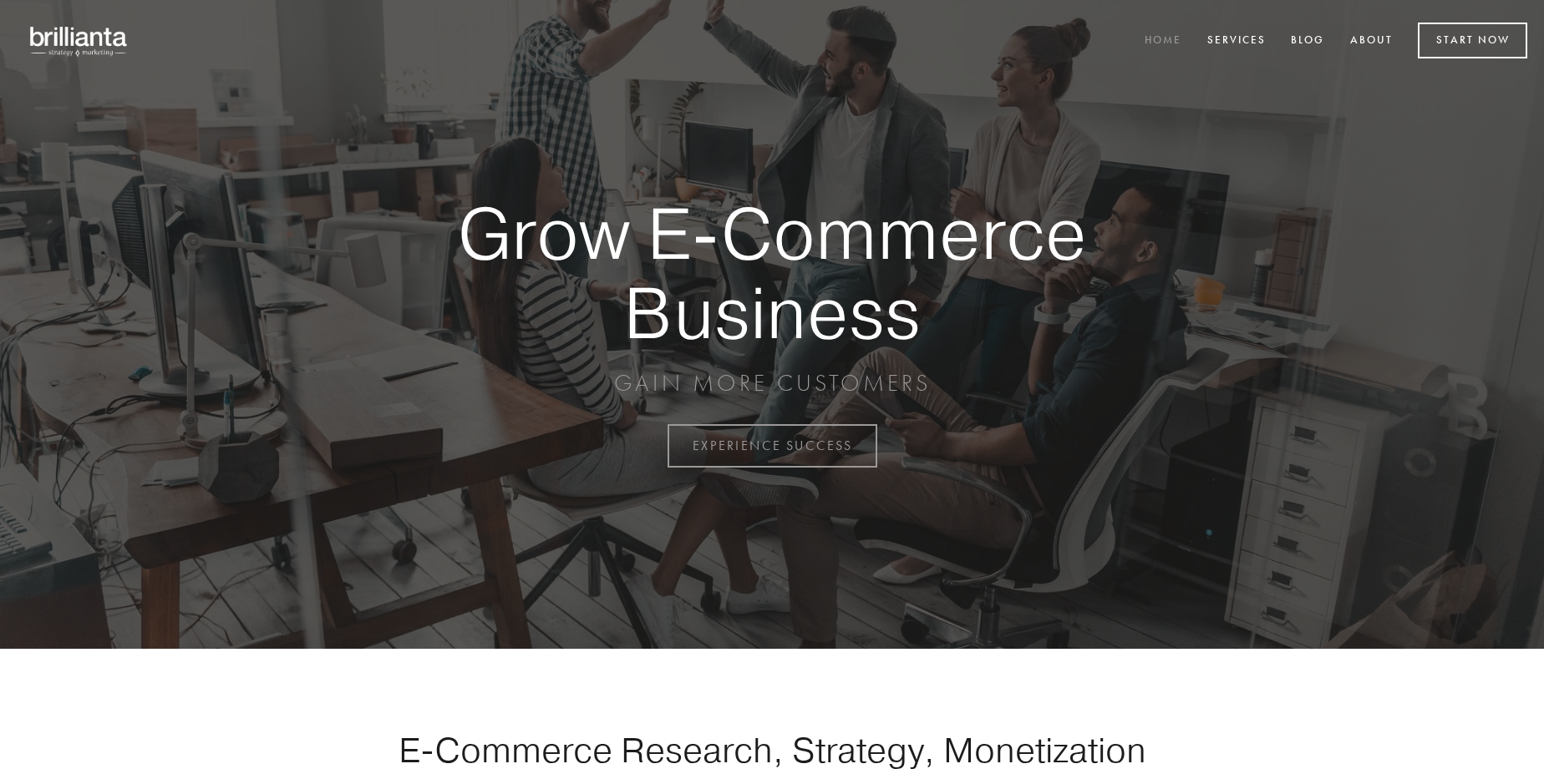
scroll to position [4378, 0]
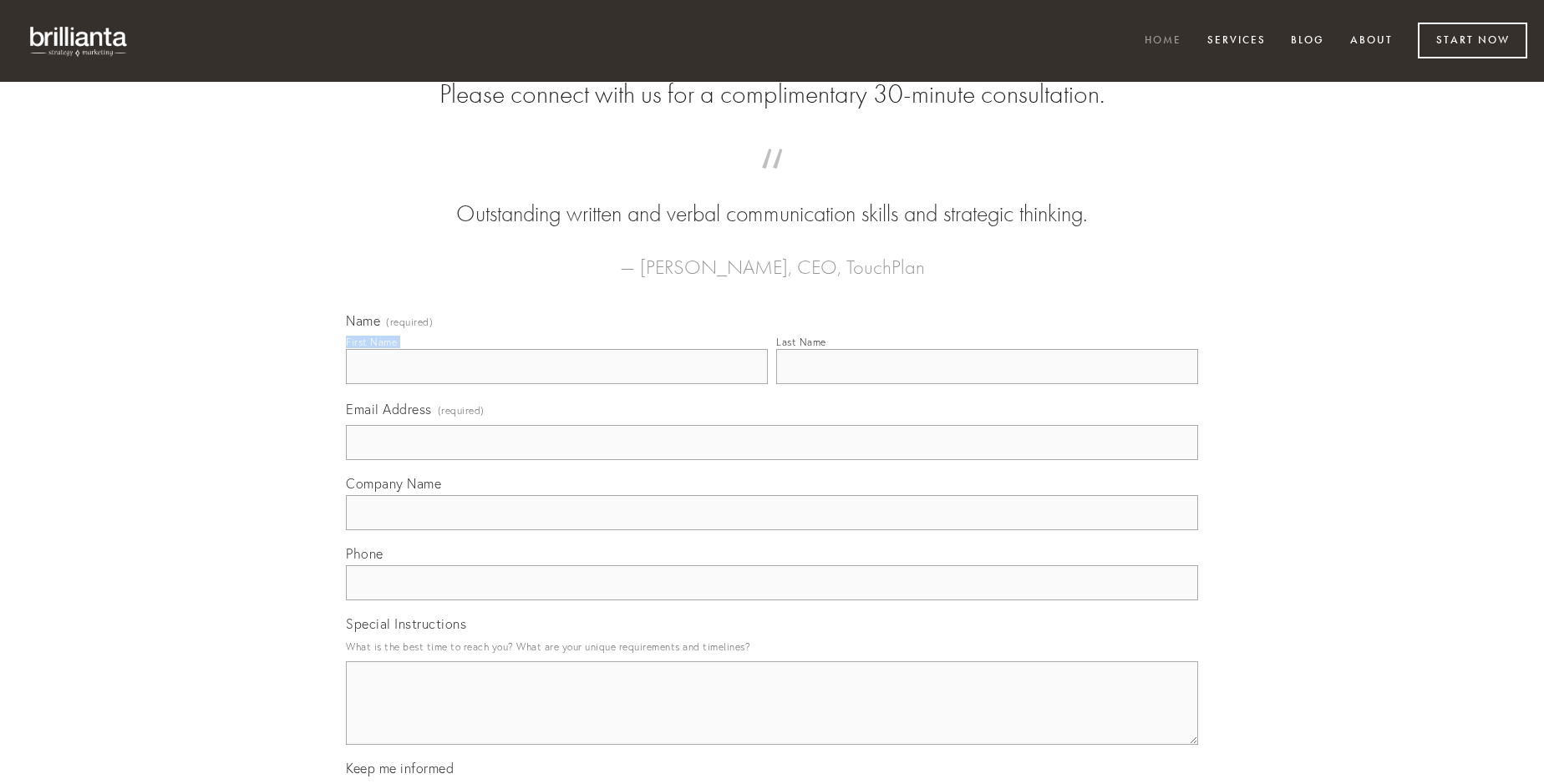
type input "[PERSON_NAME]"
click at [987, 384] on input "Last Name" at bounding box center [987, 366] width 422 height 35
type input "[PERSON_NAME]"
click at [772, 460] on input "Email Address (required)" at bounding box center [772, 442] width 852 height 35
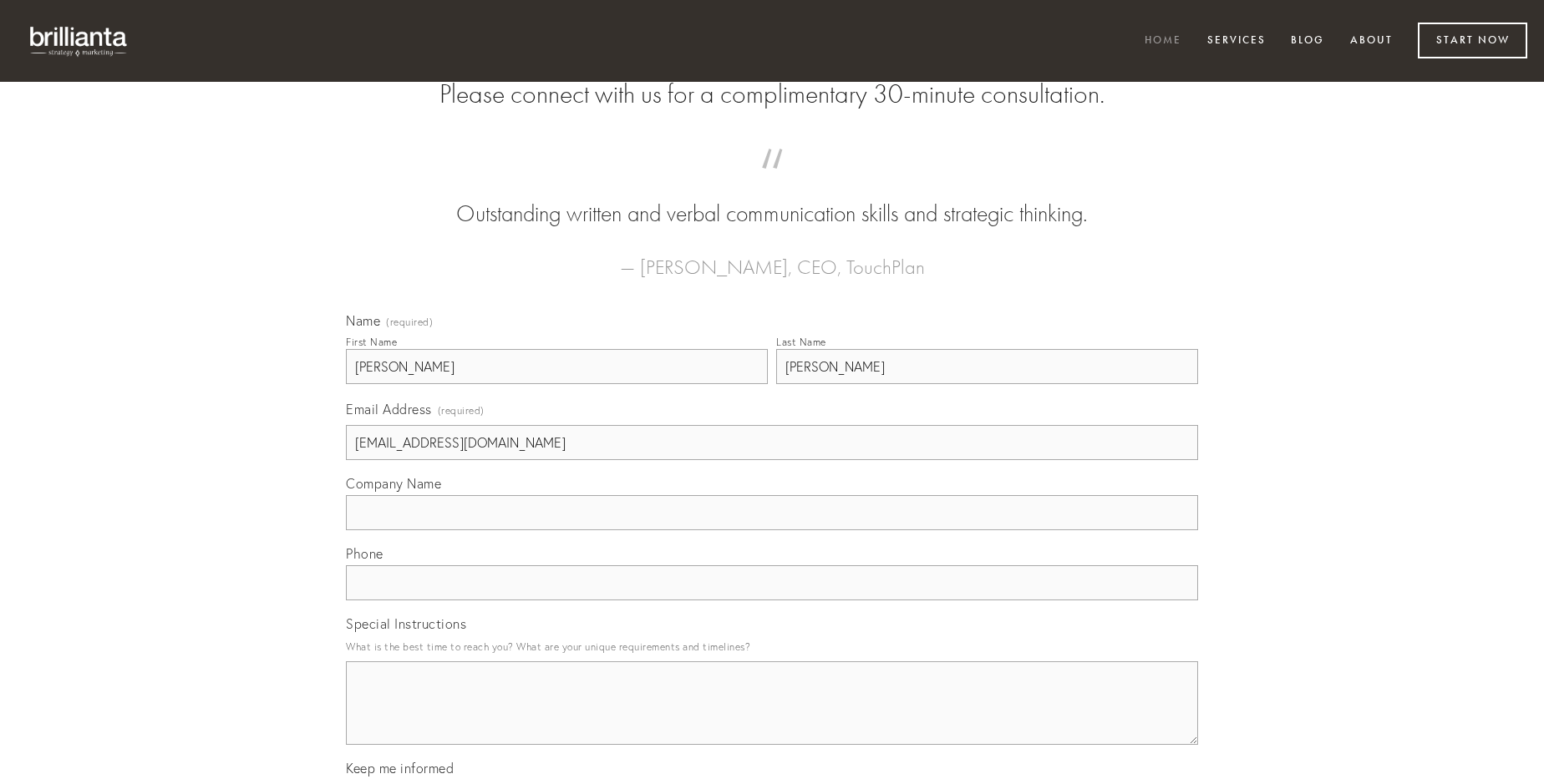
type input "[EMAIL_ADDRESS][DOMAIN_NAME]"
click at [772, 530] on input "Company Name" at bounding box center [772, 512] width 852 height 35
type input "[PERSON_NAME]"
click at [772, 600] on input "text" at bounding box center [772, 582] width 852 height 35
click at [772, 718] on textarea "Special Instructions" at bounding box center [772, 703] width 852 height 84
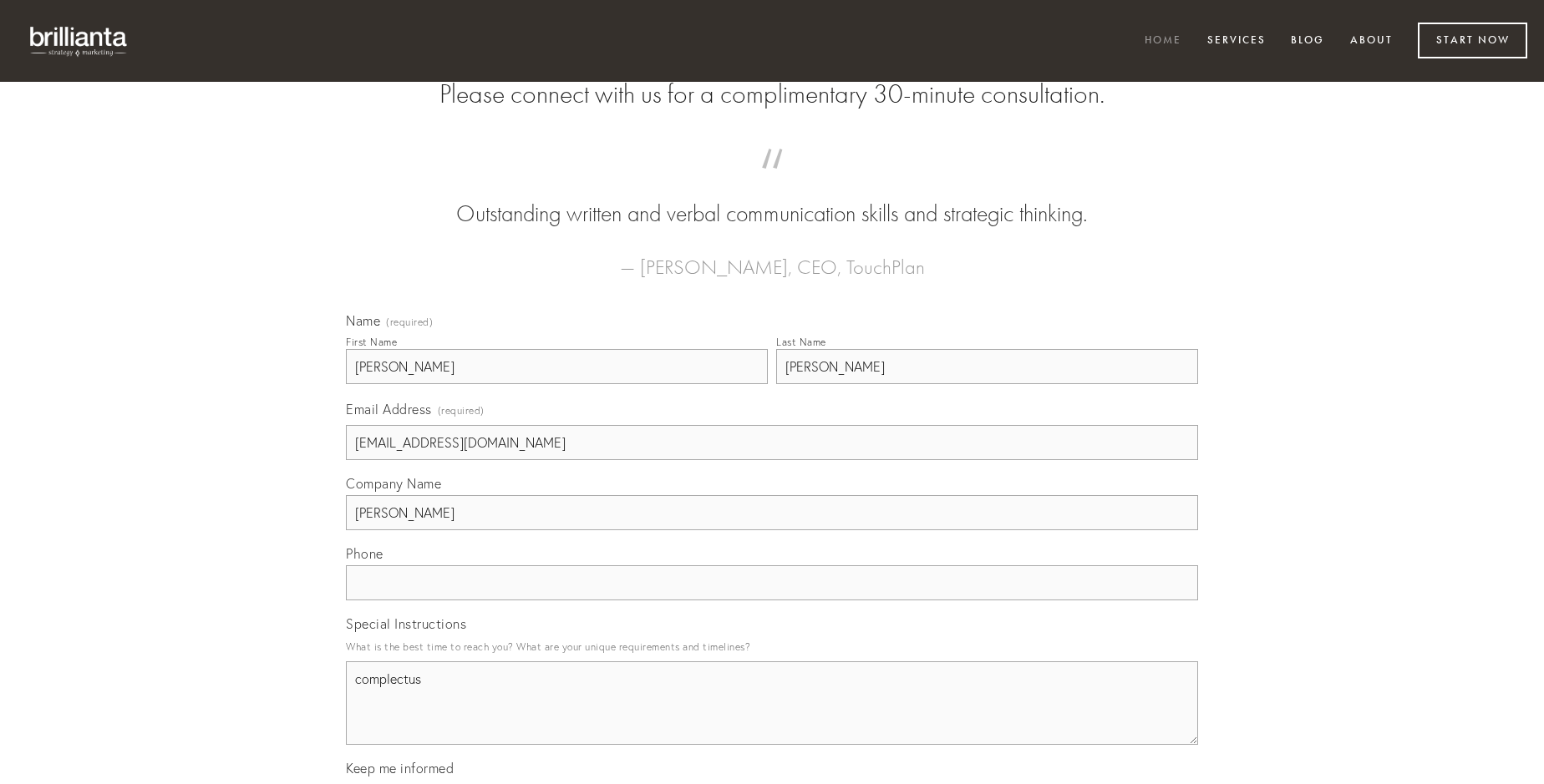
type textarea "complectus"
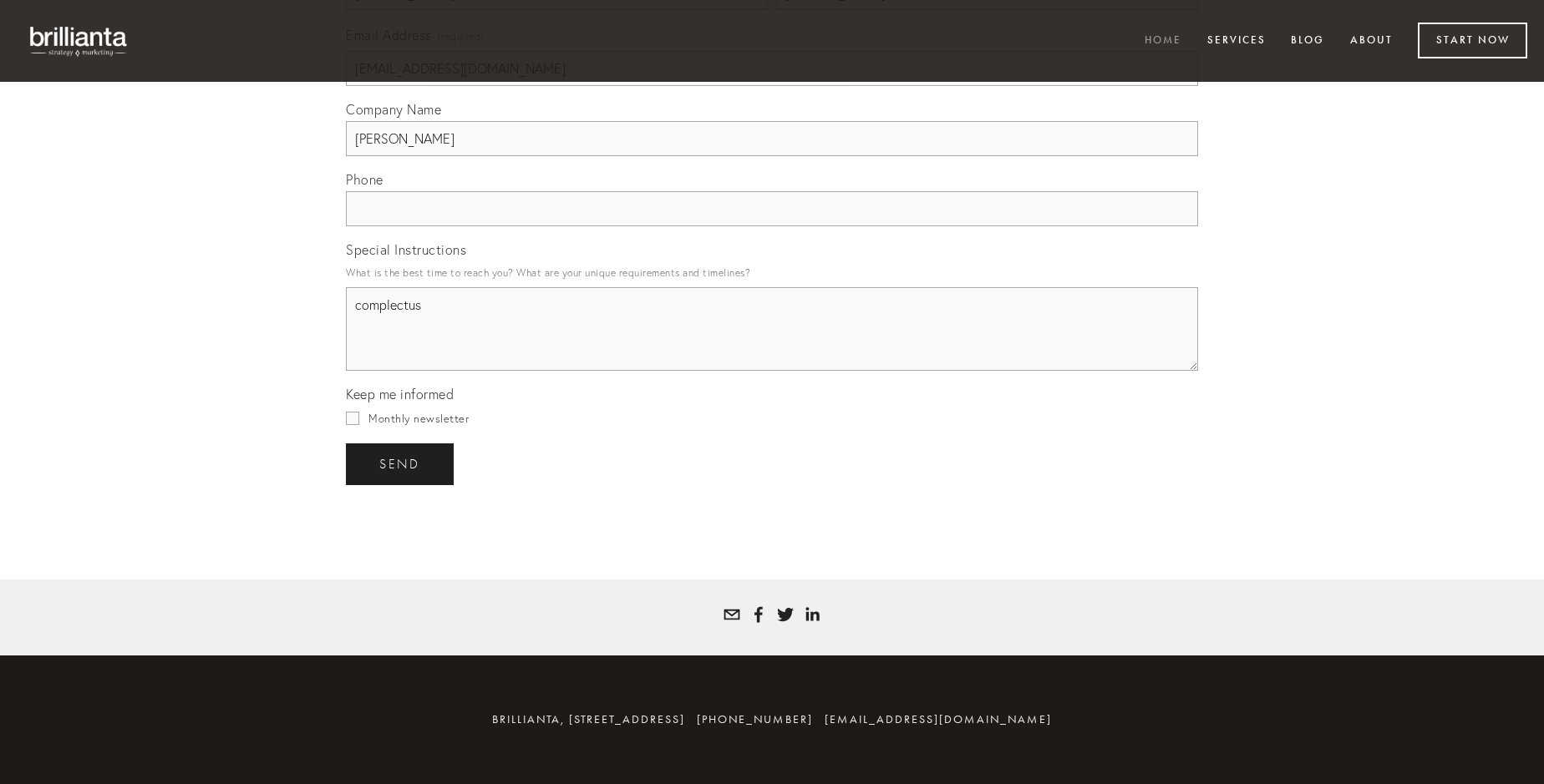
click at [401, 464] on span "send" at bounding box center [400, 465] width 41 height 15
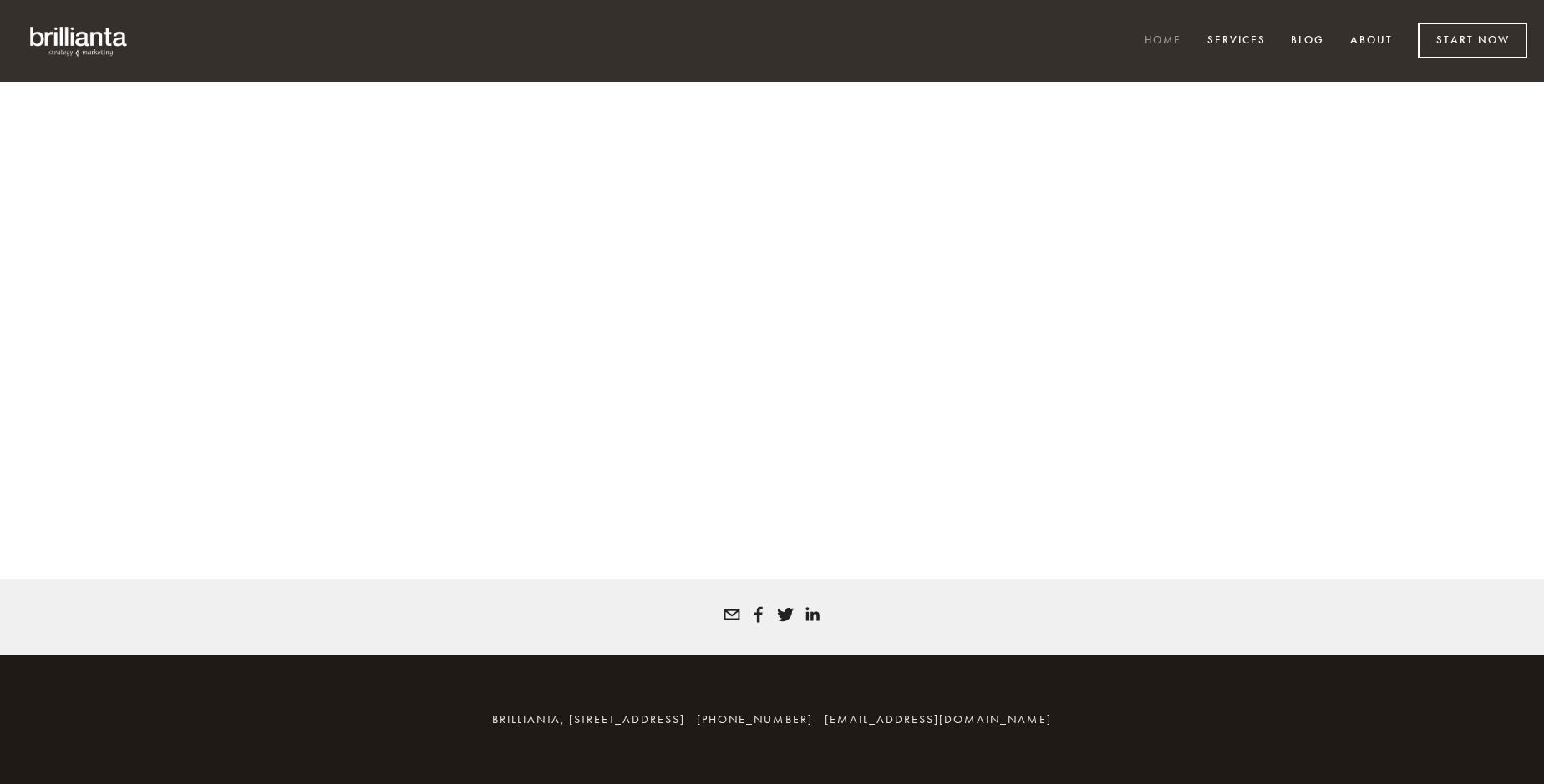
scroll to position [4356, 0]
